Goal: Information Seeking & Learning: Learn about a topic

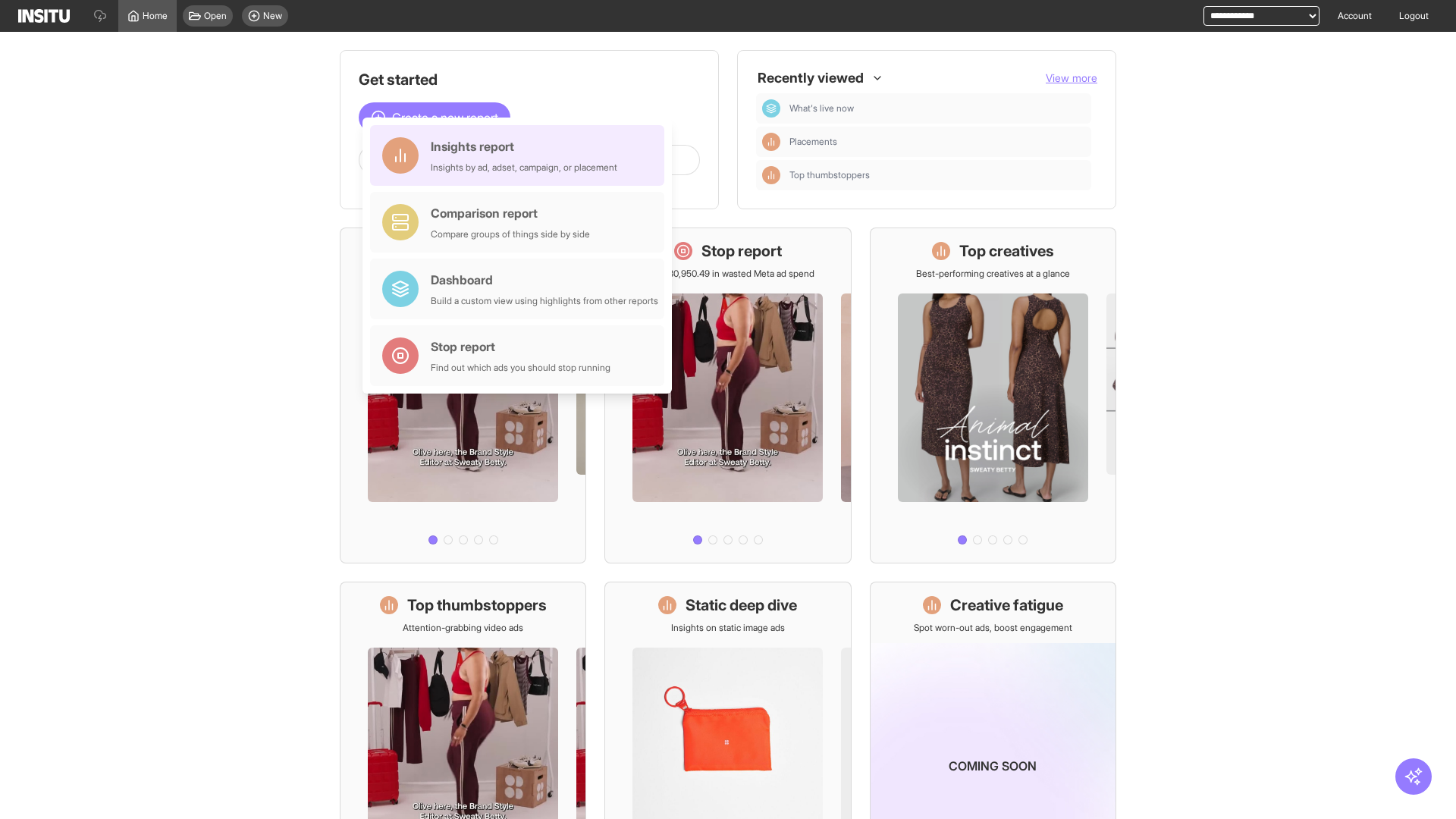
click at [521, 156] on div "Insights report Insights by ad, adset, campaign, or placement" at bounding box center [524, 155] width 186 height 36
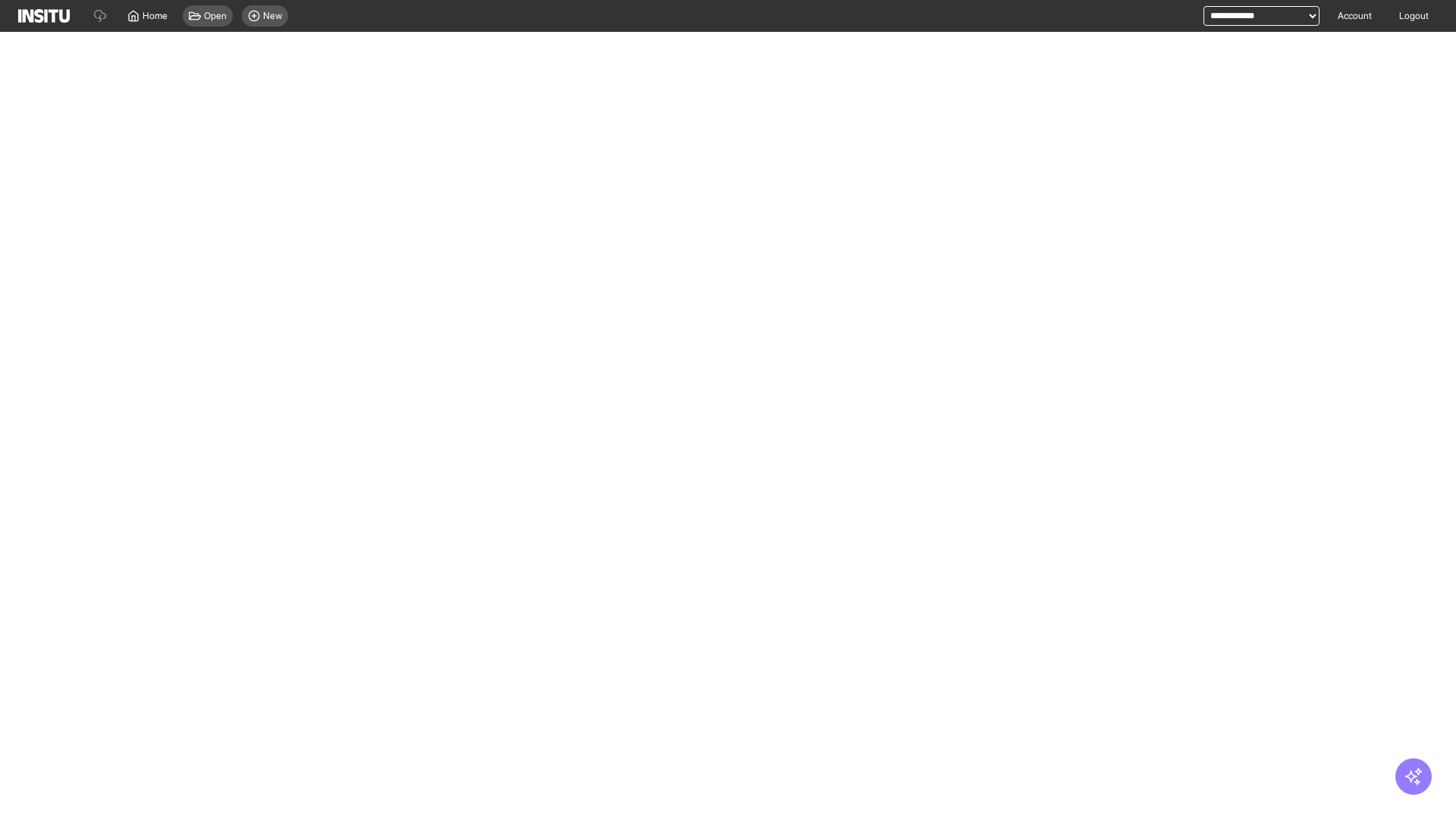
select select "**"
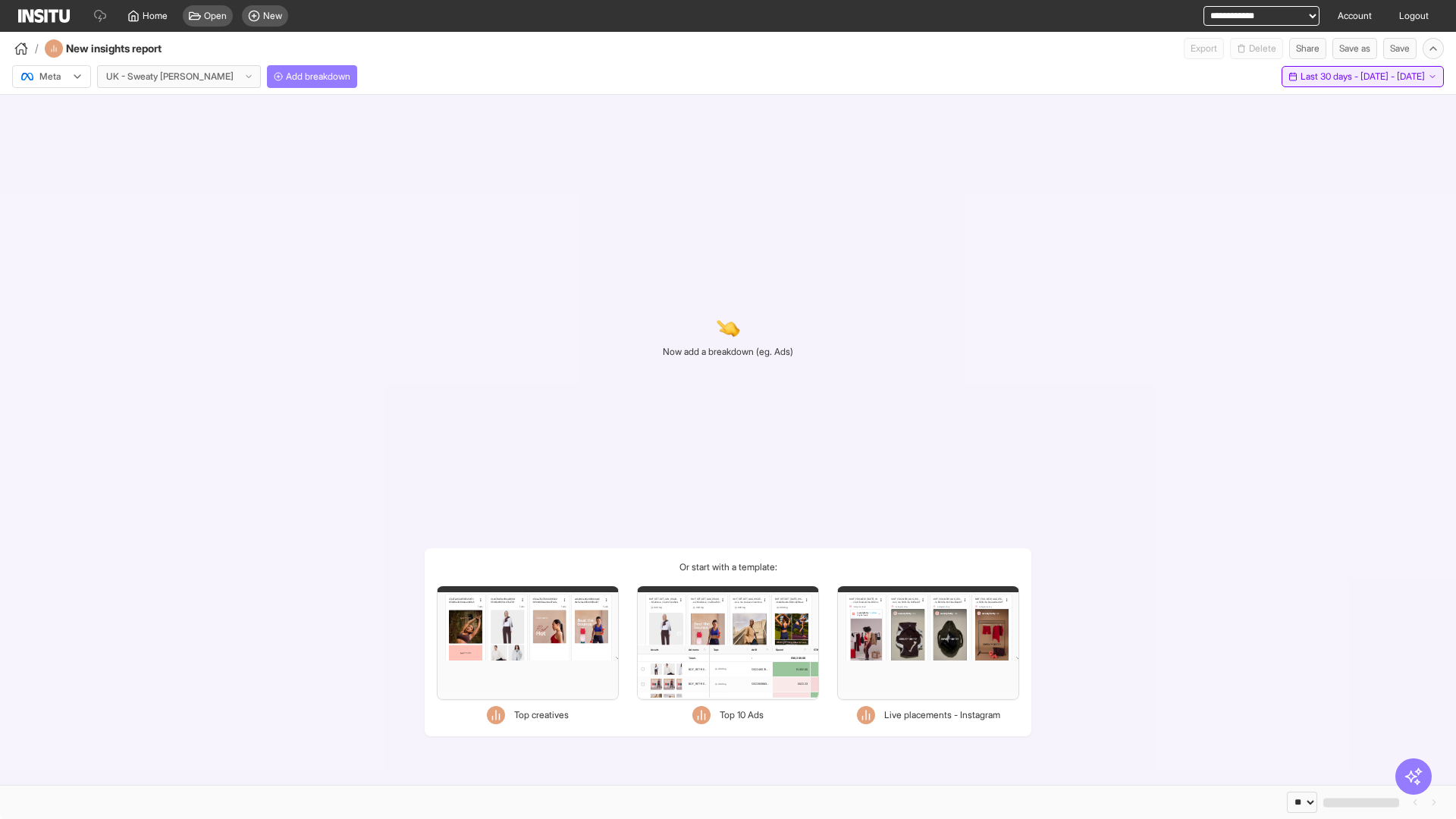
click at [1332, 77] on span "Last 30 days - [DATE] - [DATE]" at bounding box center [1362, 76] width 124 height 12
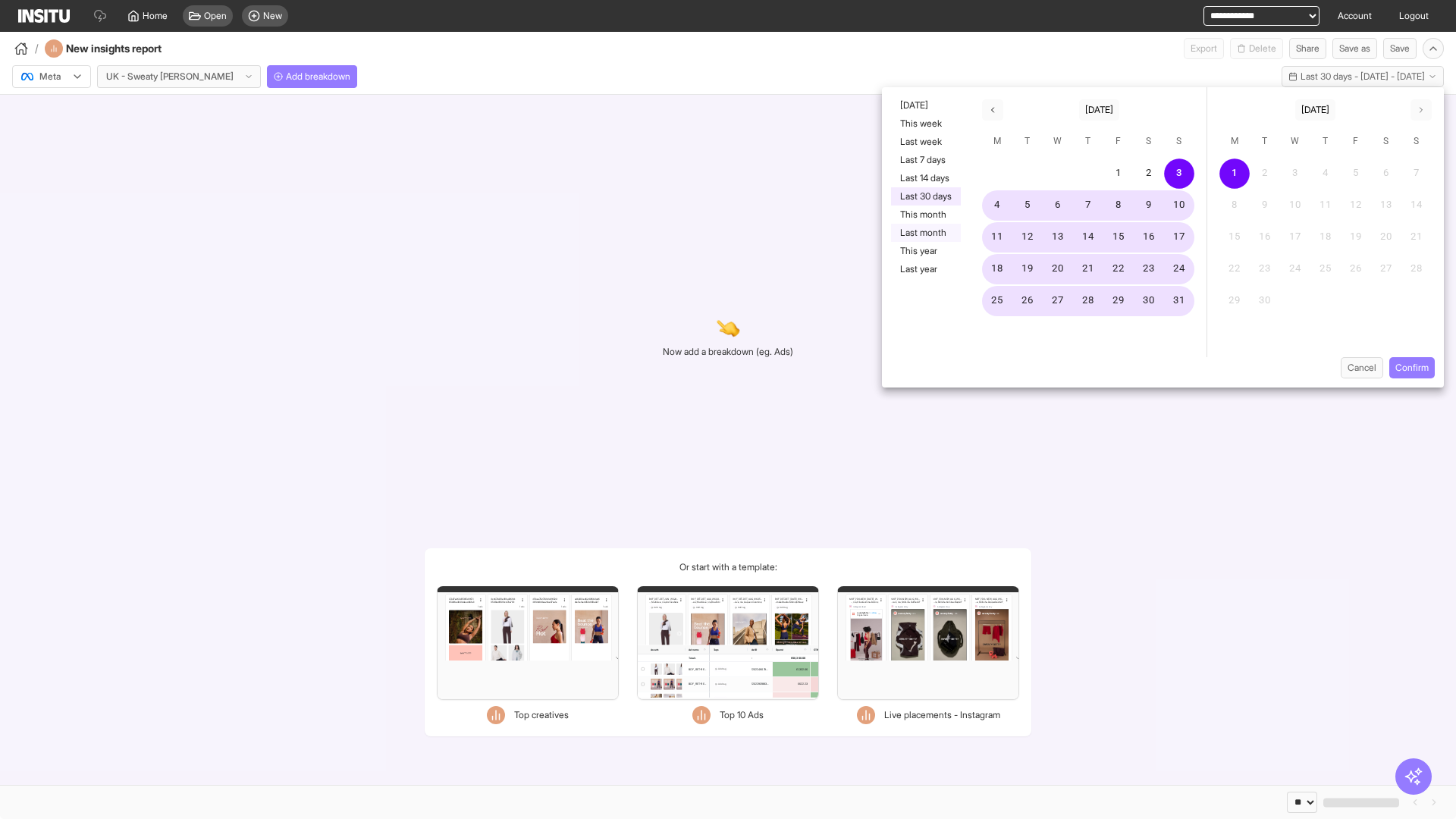
click at [924, 233] on button "Last month" at bounding box center [925, 233] width 70 height 19
